Goal: Transaction & Acquisition: Purchase product/service

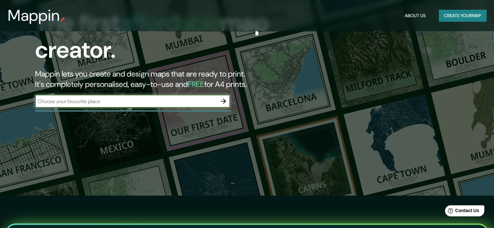
click at [206, 106] on div "​" at bounding box center [132, 101] width 195 height 13
type input "[GEOGRAPHIC_DATA]"
click at [225, 100] on icon "button" at bounding box center [224, 101] width 8 height 8
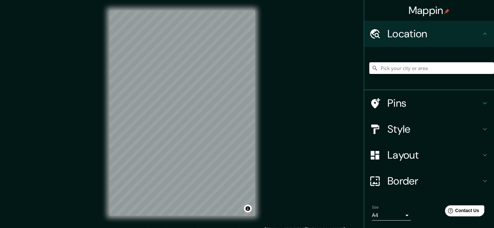
click at [429, 69] on input "Pick your city or area" at bounding box center [432, 68] width 125 height 12
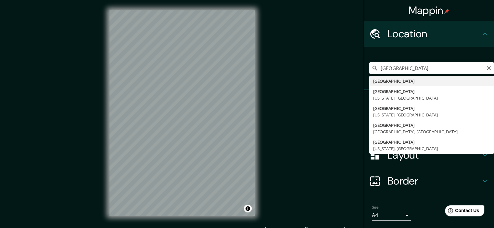
type input "[GEOGRAPHIC_DATA]"
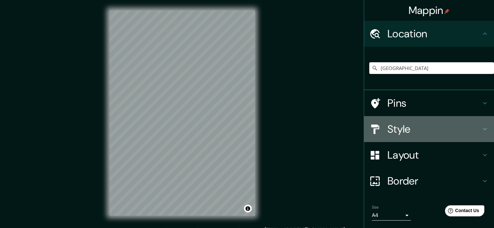
click at [408, 126] on h4 "Style" at bounding box center [435, 129] width 94 height 13
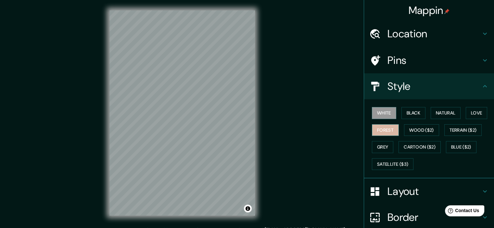
click at [383, 131] on button "Forest" at bounding box center [385, 130] width 27 height 12
click at [413, 114] on button "Black" at bounding box center [414, 113] width 24 height 12
click at [385, 114] on button "White" at bounding box center [384, 113] width 24 height 12
click at [382, 143] on button "Grey" at bounding box center [382, 147] width 21 height 12
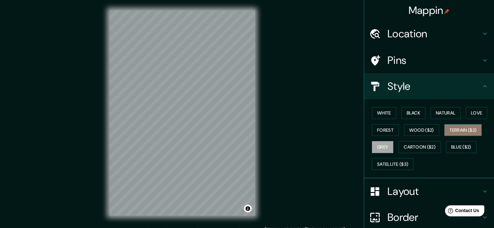
click at [445, 124] on button "Terrain ($2)" at bounding box center [464, 130] width 38 height 12
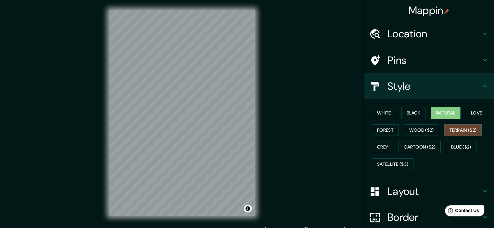
click at [444, 115] on button "Natural" at bounding box center [446, 113] width 30 height 12
click at [473, 113] on button "Love" at bounding box center [476, 113] width 21 height 12
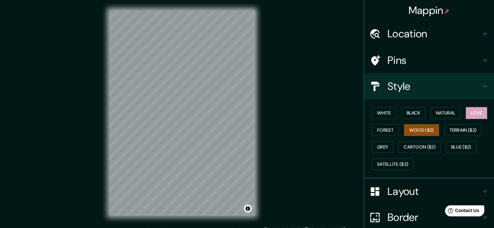
click at [418, 130] on button "Wood ($2)" at bounding box center [421, 130] width 35 height 12
drag, startPoint x: 413, startPoint y: 115, endPoint x: 409, endPoint y: 115, distance: 3.9
click at [413, 115] on button "Black" at bounding box center [414, 113] width 24 height 12
click at [455, 153] on div "White Black Natural Love Forest Wood ($2) Terrain ($2) Grey Cartoon ($2) Blue (…" at bounding box center [432, 139] width 125 height 68
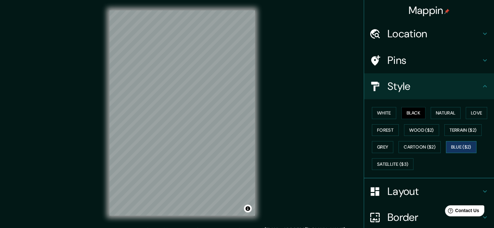
click at [457, 150] on button "Blue ($2)" at bounding box center [461, 147] width 31 height 12
click at [445, 115] on button "Natural" at bounding box center [446, 113] width 30 height 12
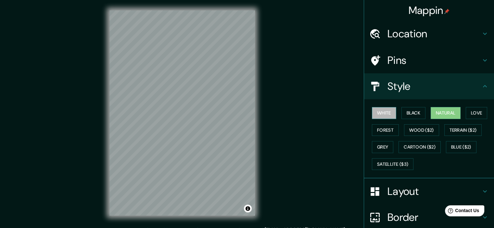
click at [386, 118] on button "White" at bounding box center [384, 113] width 24 height 12
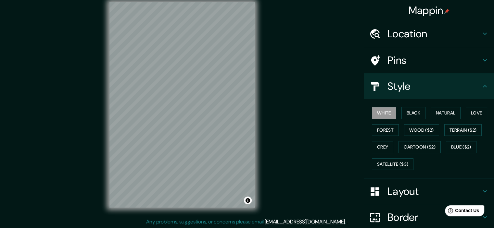
scroll to position [68, 0]
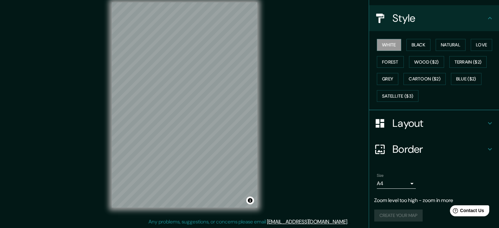
click at [397, 181] on body "Mappin Location [GEOGRAPHIC_DATA] Pins Style White Black Natural Love Forest Wo…" at bounding box center [249, 106] width 499 height 228
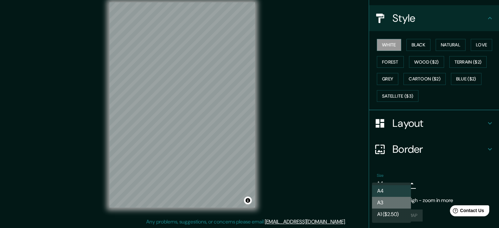
click at [392, 201] on li "A3" at bounding box center [391, 203] width 39 height 12
type input "a4"
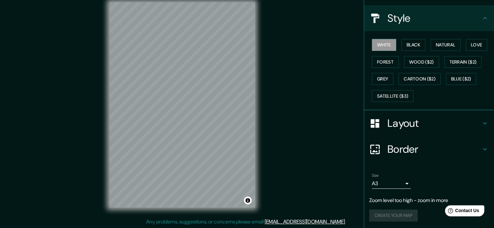
click at [278, 125] on div "Mappin Location [GEOGRAPHIC_DATA] Pins Style White Black Natural Love Forest Wo…" at bounding box center [247, 110] width 494 height 237
